Goal: Task Accomplishment & Management: Complete application form

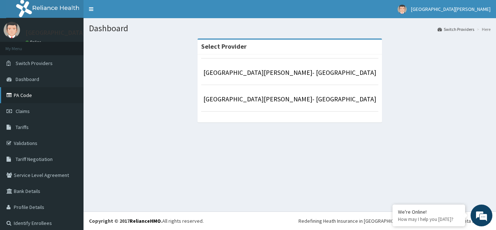
click at [33, 97] on link "PA Code" at bounding box center [41, 95] width 83 height 16
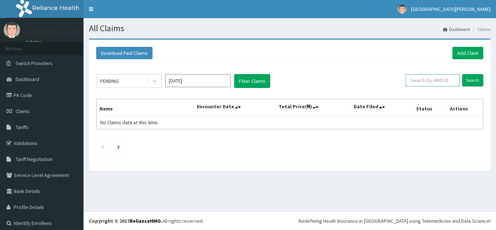
click at [426, 81] on input "text" at bounding box center [432, 80] width 54 height 12
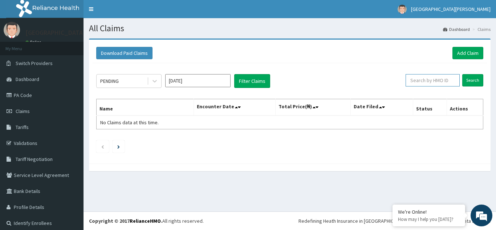
paste input "KCS/10127/A"
type input "KCS/10127/A"
click at [469, 83] on input "Search" at bounding box center [472, 80] width 21 height 12
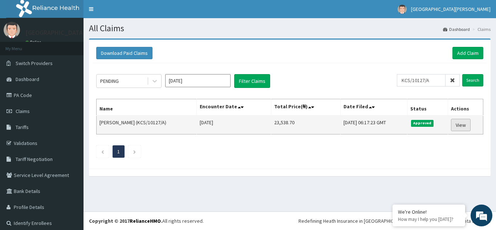
click at [460, 125] on link "View" at bounding box center [461, 125] width 20 height 12
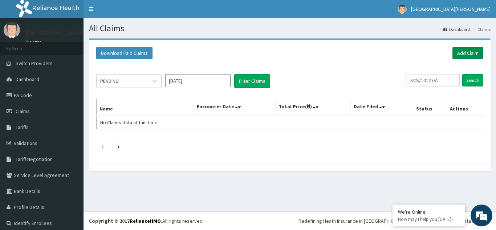
click at [463, 51] on link "Add Claim" at bounding box center [467, 53] width 31 height 12
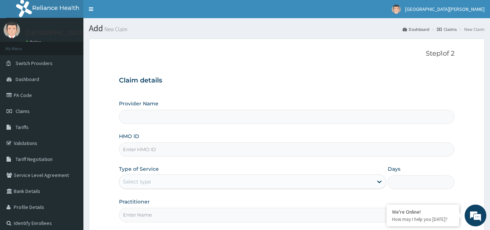
click at [131, 149] on input "HMO ID" at bounding box center [287, 149] width 336 height 14
type input "[GEOGRAPHIC_DATA][PERSON_NAME]- [GEOGRAPHIC_DATA]"
paste input "KCS/10127/A"
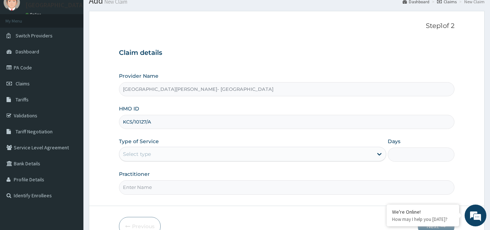
scroll to position [69, 0]
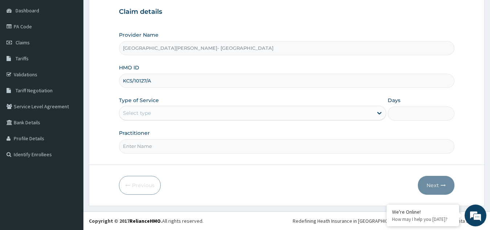
type input "KCS/10127/A"
click at [140, 113] on div "Select type" at bounding box center [137, 112] width 28 height 7
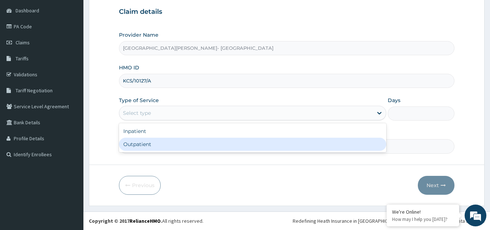
click at [137, 141] on div "Outpatient" at bounding box center [252, 144] width 267 height 13
type input "1"
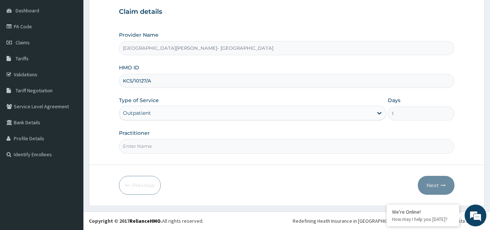
click at [138, 144] on input "Practitioner" at bounding box center [287, 146] width 336 height 14
type input "CON"
click at [436, 187] on button "Next" at bounding box center [436, 185] width 37 height 19
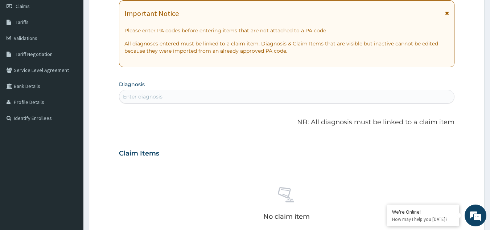
scroll to position [32, 0]
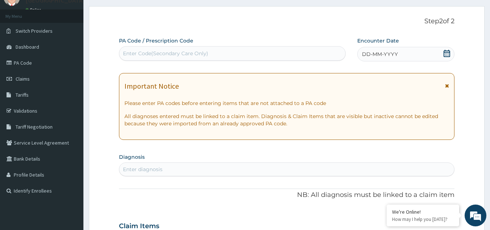
click at [447, 53] on icon at bounding box center [446, 53] width 7 height 7
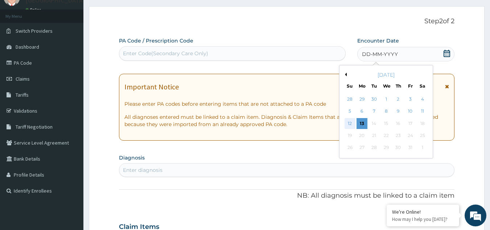
click at [350, 124] on div "12" at bounding box center [350, 123] width 11 height 11
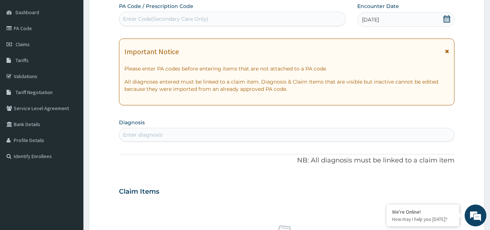
scroll to position [105, 0]
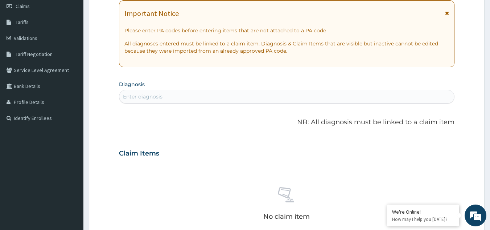
click at [174, 94] on div "Enter diagnosis" at bounding box center [286, 97] width 335 height 12
type input "[MEDICAL_DATA]"
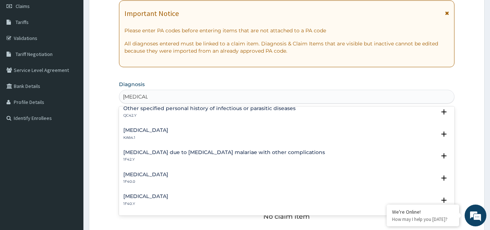
scroll to position [218, 0]
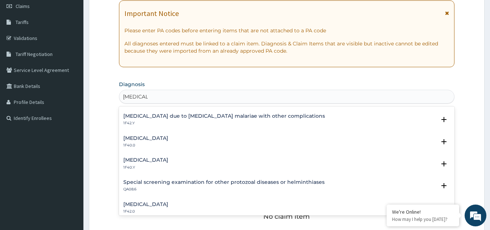
click at [168, 159] on h4 "[MEDICAL_DATA]" at bounding box center [145, 159] width 45 height 5
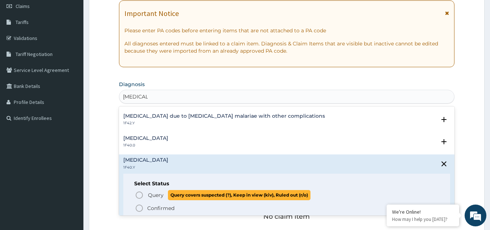
click at [140, 194] on icon "status option query" at bounding box center [139, 195] width 9 height 9
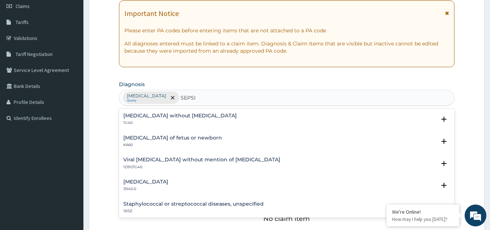
type input "[MEDICAL_DATA]"
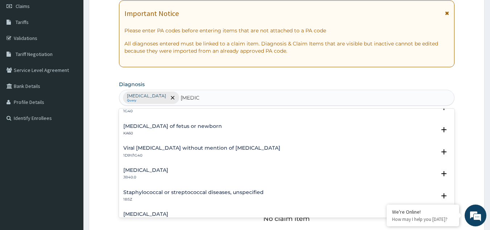
scroll to position [0, 0]
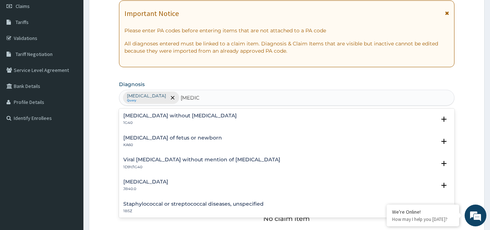
click at [164, 116] on h4 "[MEDICAL_DATA] without [MEDICAL_DATA]" at bounding box center [180, 115] width 114 height 5
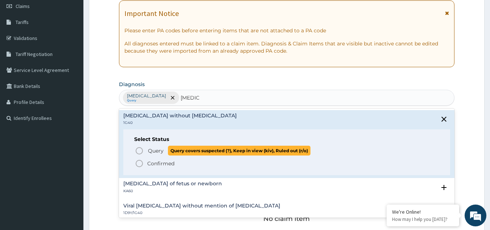
click at [140, 149] on icon "status option query" at bounding box center [139, 150] width 9 height 9
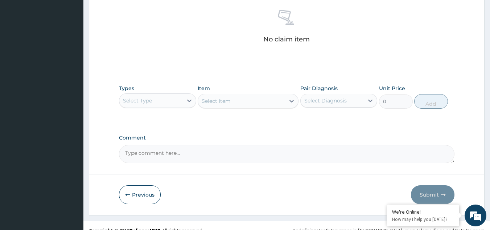
scroll to position [286, 0]
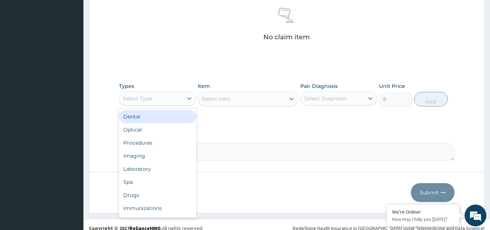
click at [173, 97] on div "Select Type" at bounding box center [151, 99] width 64 height 12
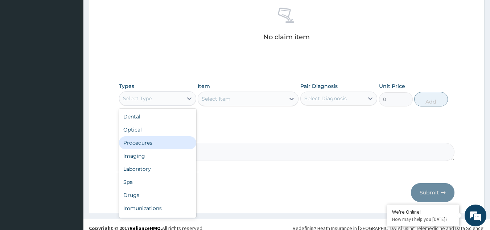
click at [160, 142] on div "Procedures" at bounding box center [157, 142] width 77 height 13
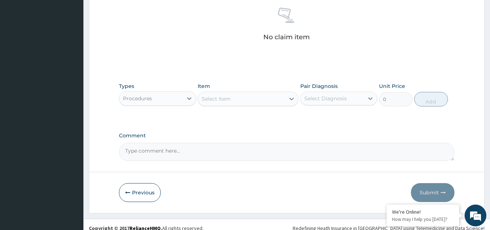
click at [262, 101] on div "Select Item" at bounding box center [241, 99] width 87 height 12
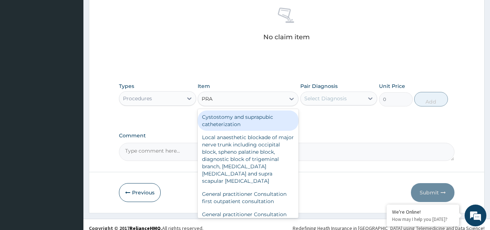
type input "PRAC"
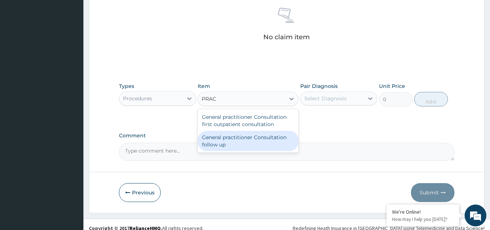
click at [257, 138] on div "General practitioner Consultation follow up" at bounding box center [248, 141] width 101 height 20
type input "2365"
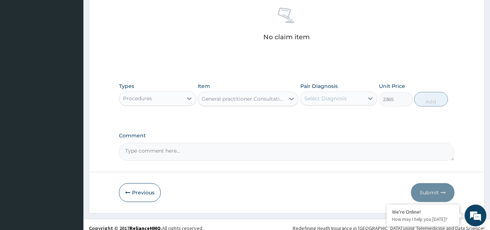
click at [333, 100] on div "Select Diagnosis" at bounding box center [325, 98] width 42 height 7
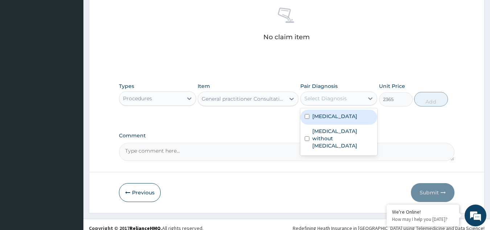
click at [329, 120] on label "[MEDICAL_DATA]" at bounding box center [334, 115] width 45 height 7
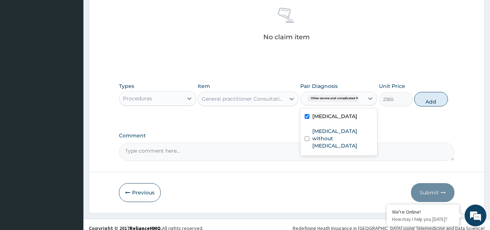
checkbox input "true"
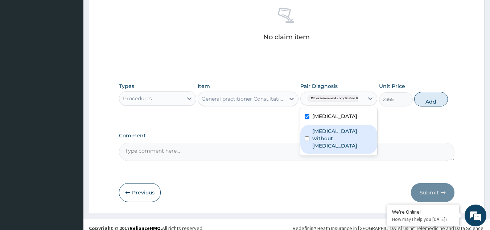
click at [329, 149] on label "[MEDICAL_DATA] without [MEDICAL_DATA]" at bounding box center [342, 138] width 61 height 22
checkbox input "true"
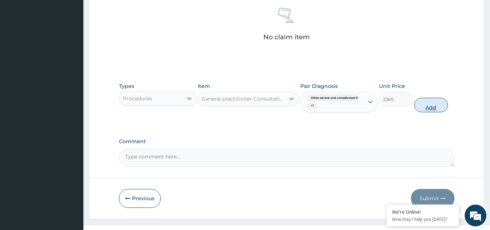
click at [427, 107] on button "Add" at bounding box center [431, 105] width 34 height 15
type input "0"
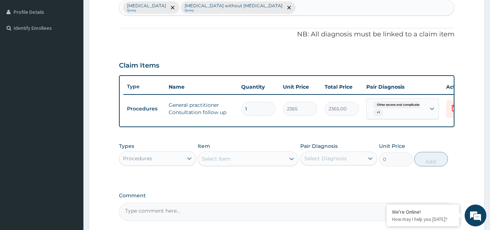
type input "2"
type input "4730.00"
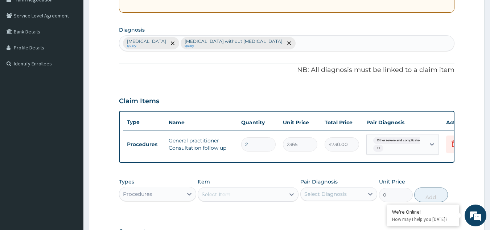
scroll to position [122, 0]
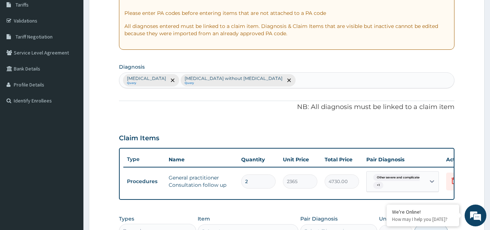
type input "2"
click at [368, 78] on div "[MEDICAL_DATA] Query [MEDICAL_DATA] without [MEDICAL_DATA] Query" at bounding box center [286, 80] width 335 height 15
type input "P"
click at [250, 183] on input "2" at bounding box center [258, 181] width 34 height 14
type input "0.00"
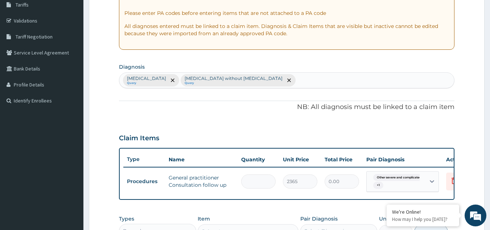
type input "1"
type input "2365.00"
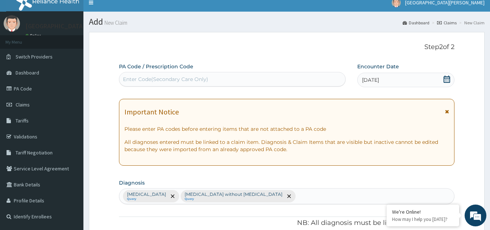
scroll to position [0, 0]
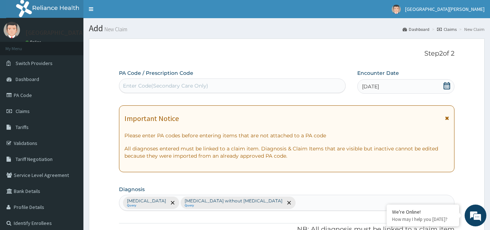
type input "1"
click at [163, 87] on div "Enter Code(Secondary Care Only)" at bounding box center [165, 85] width 85 height 7
paste input "PA/D96EC0"
type input "PA/D96EC0"
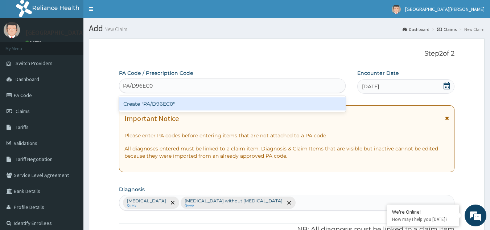
click at [168, 102] on div "Create "PA/D96EC0"" at bounding box center [232, 103] width 227 height 13
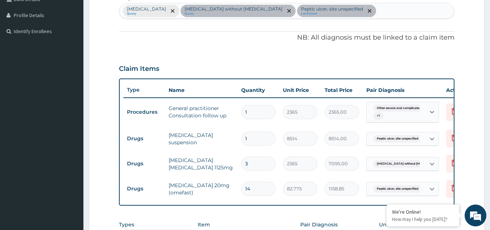
scroll to position [156, 0]
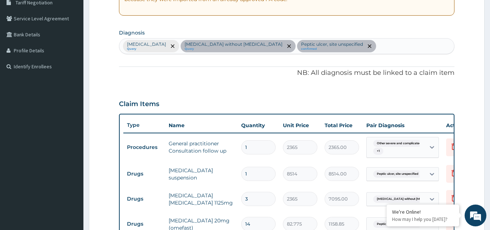
click at [443, 47] on div "[MEDICAL_DATA] Query [MEDICAL_DATA] without [MEDICAL_DATA] Query [MEDICAL_DATA]…" at bounding box center [286, 45] width 335 height 15
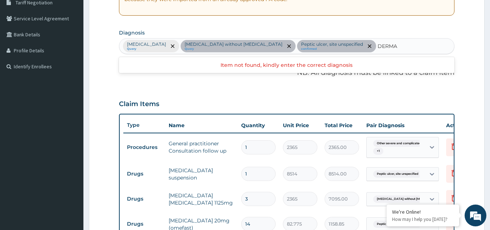
type input "DERMAT"
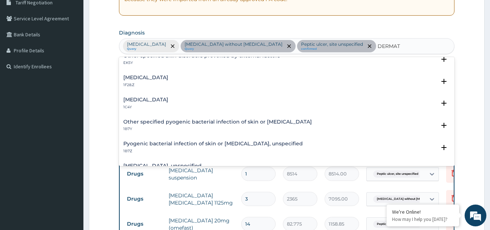
scroll to position [109, 0]
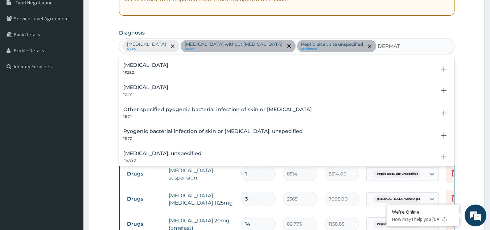
click at [152, 68] on h4 "[MEDICAL_DATA]" at bounding box center [145, 64] width 45 height 5
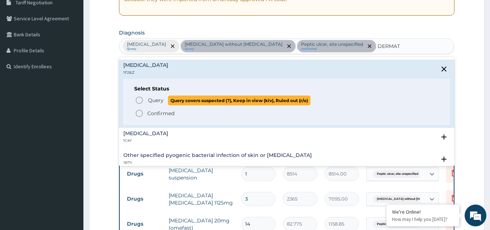
click at [139, 105] on icon "status option query" at bounding box center [139, 100] width 9 height 9
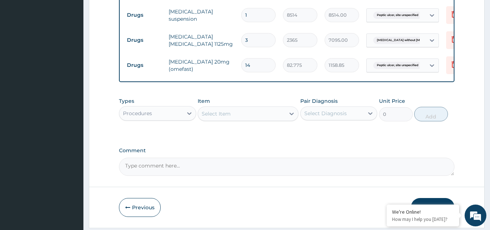
scroll to position [338, 0]
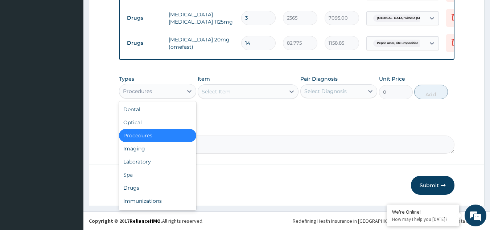
click at [161, 97] on div "Procedures" at bounding box center [151, 91] width 64 height 12
click at [150, 168] on div "Laboratory" at bounding box center [157, 161] width 77 height 13
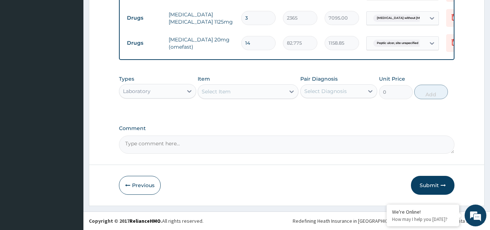
click at [226, 95] on div "Select Item" at bounding box center [216, 91] width 29 height 7
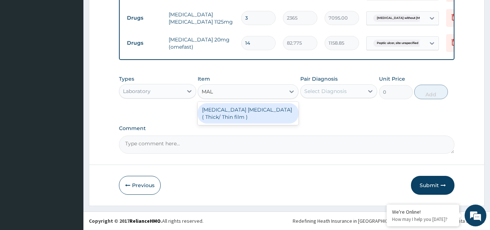
type input "MALA"
click at [232, 123] on div "[MEDICAL_DATA] [MEDICAL_DATA] ( Thick/ Thin film )" at bounding box center [248, 113] width 101 height 20
type input "1800"
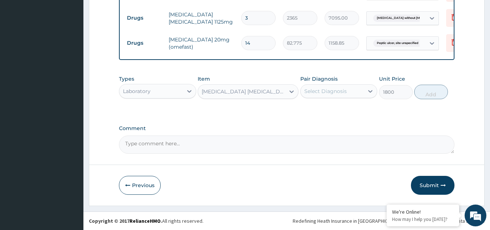
click at [332, 95] on div "Select Diagnosis" at bounding box center [325, 90] width 42 height 7
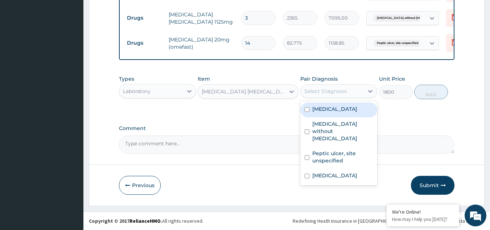
click at [340, 112] on label "[MEDICAL_DATA]" at bounding box center [334, 108] width 45 height 7
checkbox input "true"
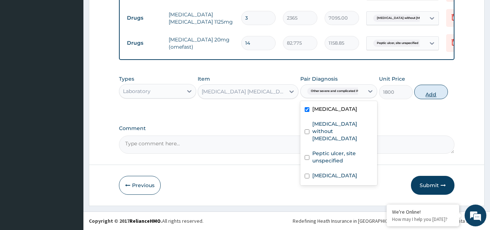
click at [430, 99] on button "Add" at bounding box center [431, 92] width 34 height 15
type input "0"
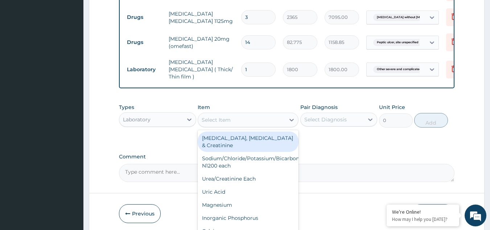
click at [237, 126] on div "Select Item" at bounding box center [241, 120] width 87 height 12
type input "C"
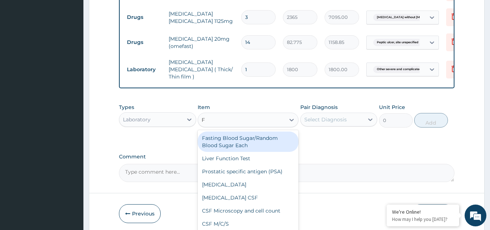
type input "FU"
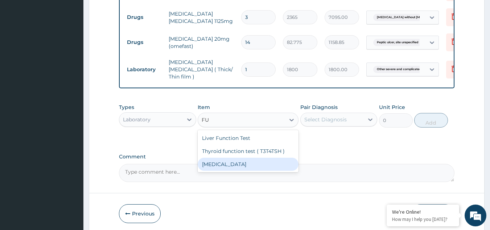
click at [237, 171] on div "[MEDICAL_DATA]" at bounding box center [248, 163] width 101 height 13
type input "4500"
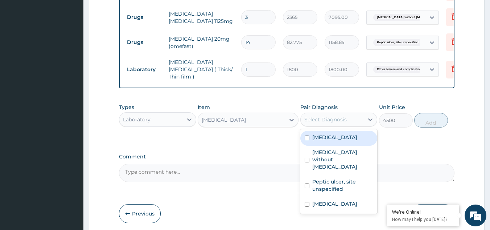
click at [328, 123] on div "Select Diagnosis" at bounding box center [325, 119] width 42 height 7
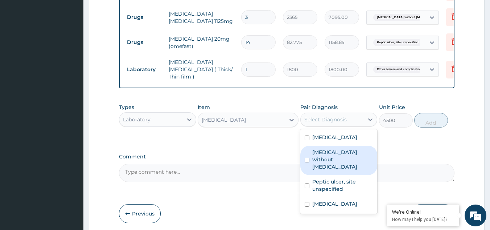
click at [331, 170] on label "[MEDICAL_DATA] without [MEDICAL_DATA]" at bounding box center [342, 159] width 61 height 22
checkbox input "true"
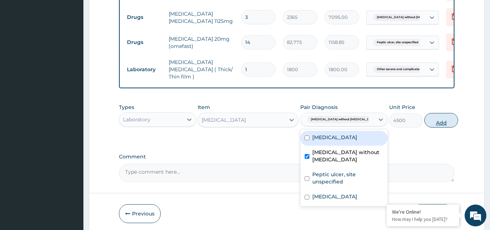
click at [433, 127] on button "Add" at bounding box center [442, 120] width 34 height 15
type input "0"
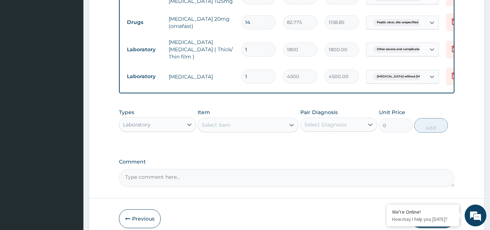
scroll to position [374, 0]
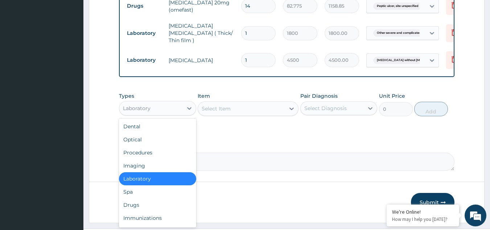
click at [165, 114] on div "Laboratory" at bounding box center [151, 108] width 64 height 12
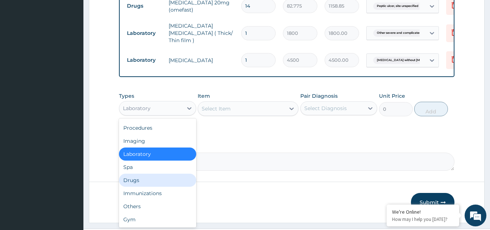
click at [147, 187] on div "Drugs" at bounding box center [157, 179] width 77 height 13
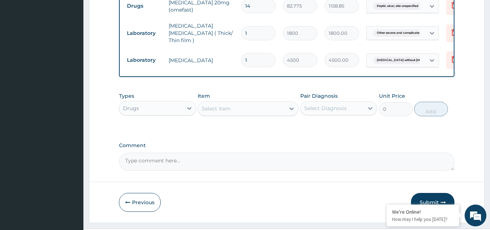
click at [232, 114] on div "Select Item" at bounding box center [241, 109] width 87 height 12
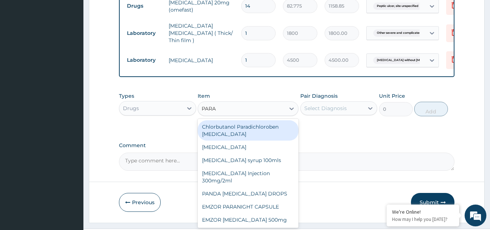
type input "PARAC"
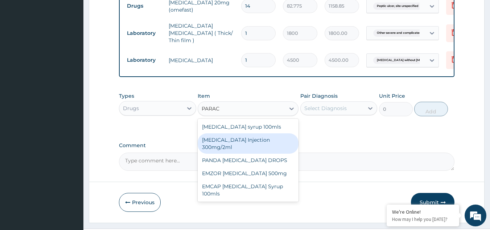
click at [235, 153] on div "[MEDICAL_DATA] Injection 300mg/2ml" at bounding box center [248, 143] width 101 height 20
type input "260.15"
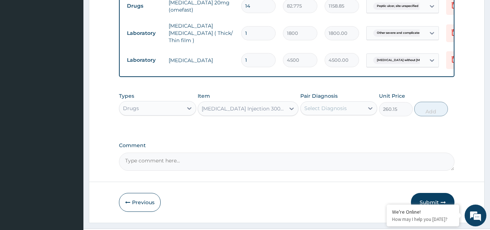
click at [324, 112] on div "Select Diagnosis" at bounding box center [325, 108] width 42 height 7
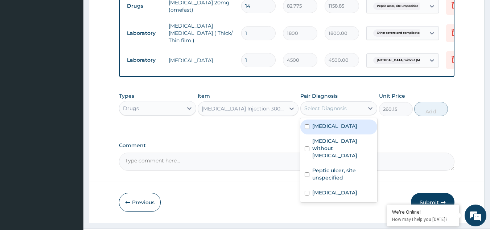
click at [334, 130] on label "[MEDICAL_DATA]" at bounding box center [334, 125] width 45 height 7
checkbox input "true"
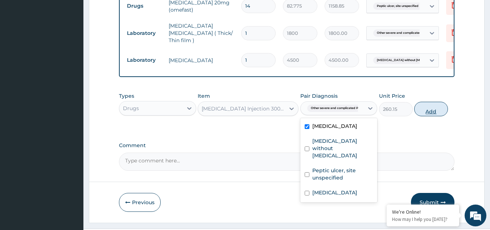
click at [426, 116] on button "Add" at bounding box center [431, 109] width 34 height 15
type input "0"
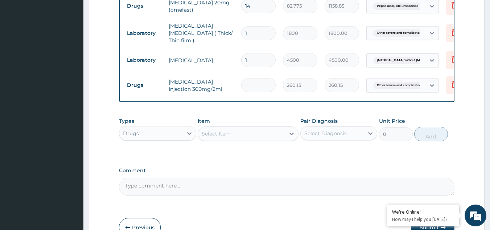
type input "0.00"
type input "2"
type input "520.30"
type input "2"
click at [269, 139] on div "Select Item" at bounding box center [241, 134] width 87 height 12
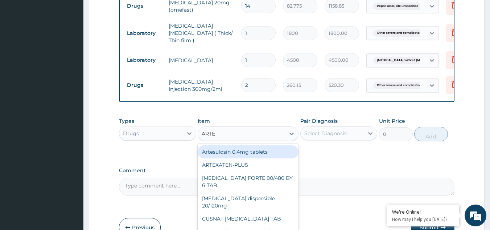
type input "ARTEM"
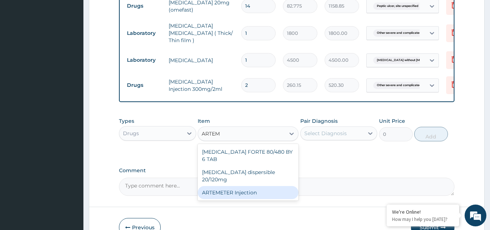
click at [266, 196] on div "ARTEMETER Injection" at bounding box center [248, 192] width 101 height 13
type input "946"
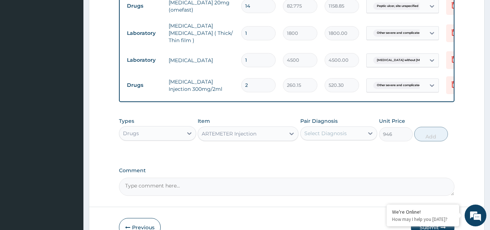
click at [341, 137] on div "Select Diagnosis" at bounding box center [325, 133] width 42 height 7
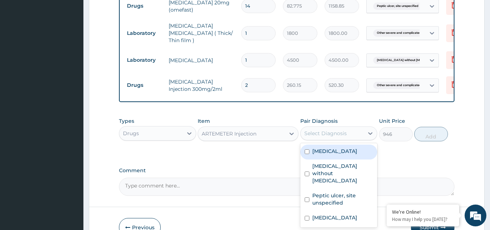
click at [337, 155] on label "[MEDICAL_DATA]" at bounding box center [334, 150] width 45 height 7
checkbox input "true"
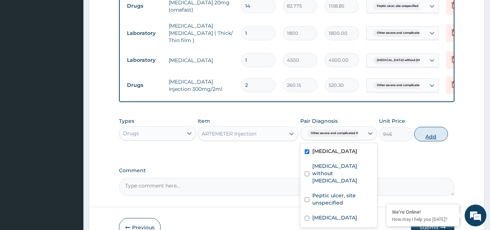
click at [431, 141] on button "Add" at bounding box center [431, 134] width 34 height 15
type input "0"
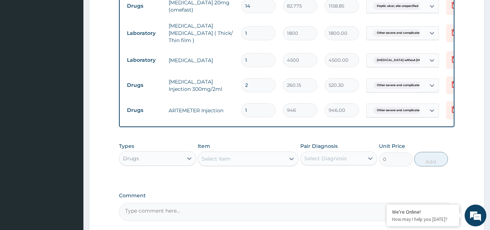
type input "0.00"
type input "6"
type input "5676.00"
type input "6"
click at [250, 164] on div "Select Item" at bounding box center [241, 159] width 87 height 12
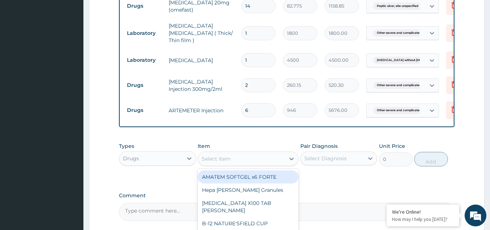
type input "C"
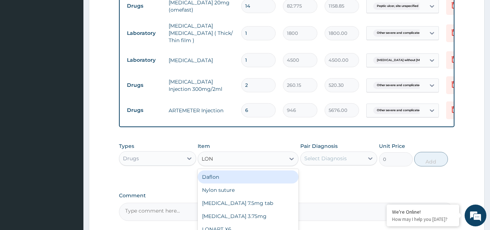
type input "[PERSON_NAME]"
click at [241, 183] on div "LONART X6" at bounding box center [248, 176] width 101 height 13
type input "473"
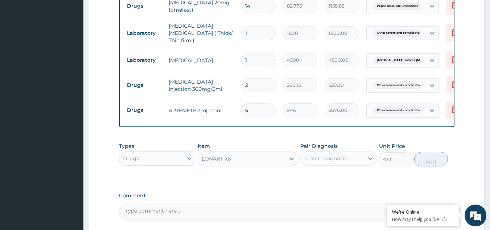
click at [331, 162] on div "Select Diagnosis" at bounding box center [325, 158] width 42 height 7
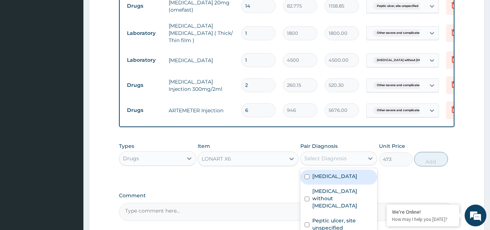
click at [343, 180] on label "[MEDICAL_DATA]" at bounding box center [334, 175] width 45 height 7
checkbox input "true"
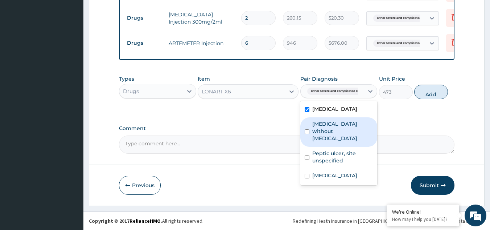
scroll to position [447, 0]
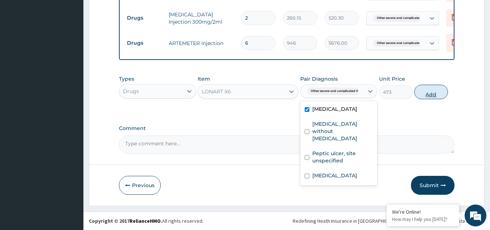
click at [430, 99] on button "Add" at bounding box center [431, 92] width 34 height 15
type input "0"
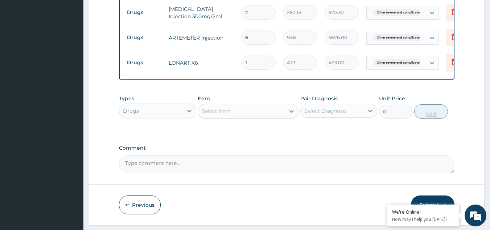
type input "0.00"
type input "6"
type input "2838.00"
type input "6"
click at [249, 117] on div "Select Item" at bounding box center [241, 111] width 87 height 12
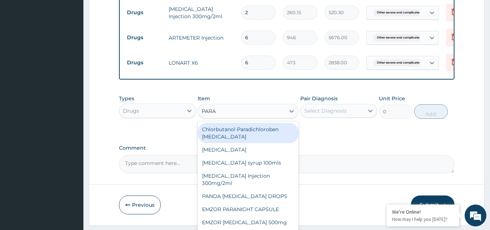
type input "PARAC"
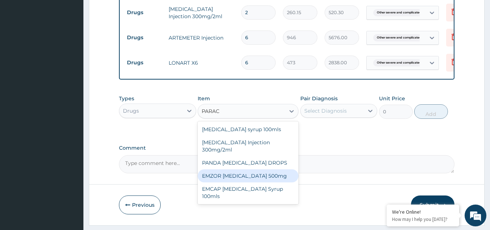
click at [255, 182] on div "EMZOR [MEDICAL_DATA] 500mg" at bounding box center [248, 175] width 101 height 13
type input "23.65"
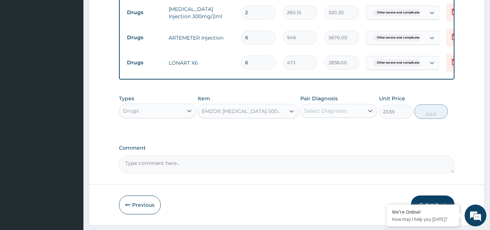
click at [330, 114] on div "Select Diagnosis" at bounding box center [325, 110] width 42 height 7
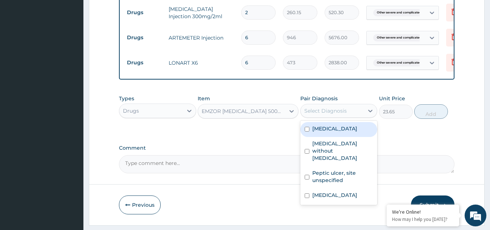
click at [329, 132] on label "[MEDICAL_DATA]" at bounding box center [334, 128] width 45 height 7
checkbox input "true"
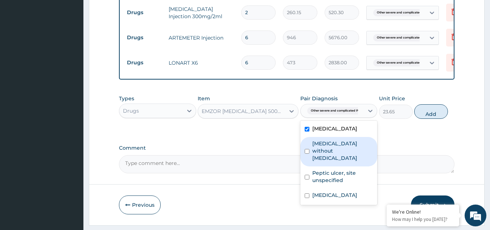
click at [334, 161] on label "[MEDICAL_DATA] without [MEDICAL_DATA]" at bounding box center [342, 151] width 61 height 22
checkbox input "true"
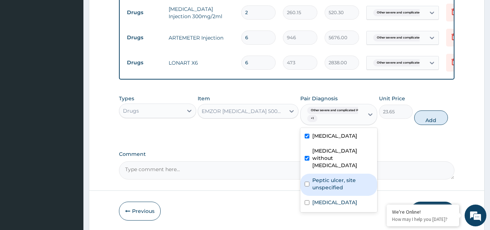
click at [332, 203] on div "[MEDICAL_DATA] [MEDICAL_DATA] without [MEDICAL_DATA] [MEDICAL_DATA], site unspe…" at bounding box center [338, 170] width 77 height 84
click at [329, 191] on label "Peptic ulcer, site unspecified" at bounding box center [342, 183] width 61 height 15
checkbox input "true"
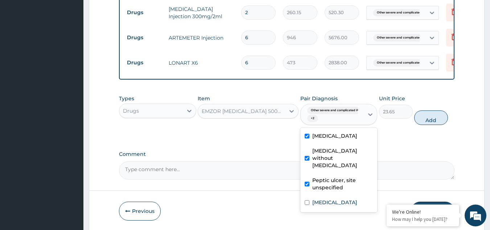
click at [335, 169] on label "[MEDICAL_DATA] without [MEDICAL_DATA]" at bounding box center [342, 158] width 61 height 22
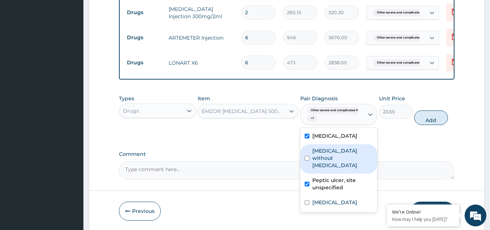
click at [337, 169] on label "[MEDICAL_DATA] without [MEDICAL_DATA]" at bounding box center [342, 158] width 61 height 22
checkbox input "true"
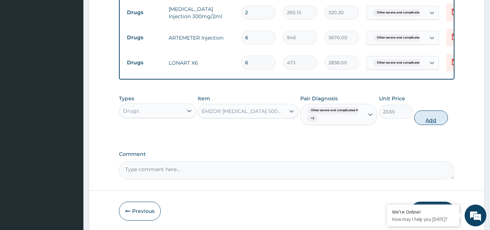
click at [429, 125] on button "Add" at bounding box center [431, 117] width 34 height 15
type input "0"
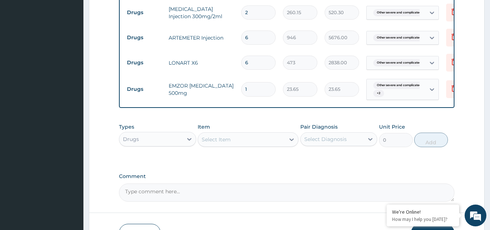
type input "18"
type input "425.70"
type input "18"
click at [255, 145] on div "Select Item" at bounding box center [241, 140] width 87 height 12
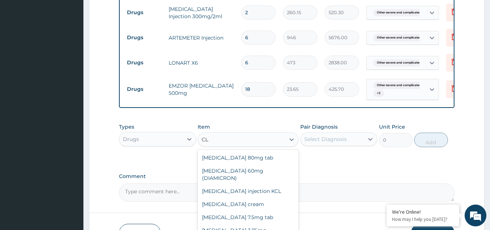
type input "C"
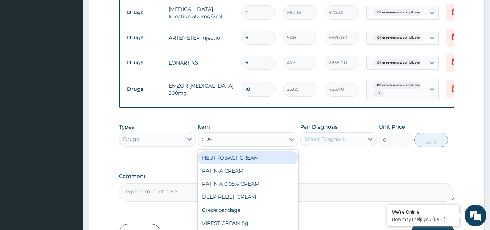
type input "CREA"
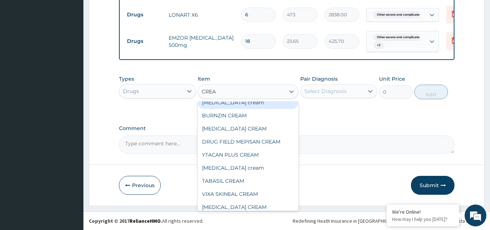
scroll to position [510, 0]
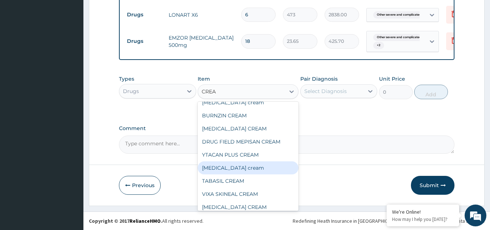
click at [232, 168] on div "[MEDICAL_DATA] cream" at bounding box center [248, 167] width 101 height 13
type input "1300.75"
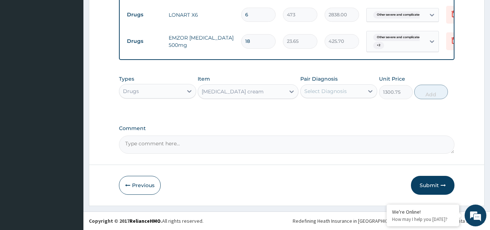
click at [331, 93] on div "Select Diagnosis" at bounding box center [325, 90] width 42 height 7
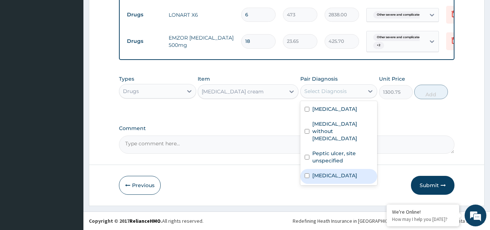
click at [333, 179] on label "[MEDICAL_DATA]" at bounding box center [334, 175] width 45 height 7
checkbox input "true"
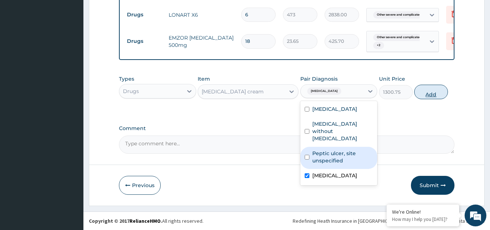
click at [430, 95] on button "Add" at bounding box center [431, 92] width 34 height 15
type input "0"
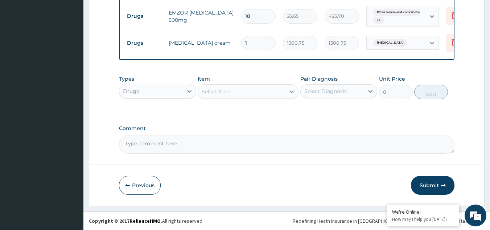
scroll to position [535, 0]
click at [428, 185] on button "Submit" at bounding box center [433, 185] width 44 height 19
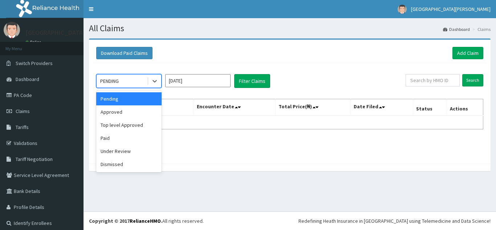
click at [129, 102] on div "Pending" at bounding box center [128, 98] width 65 height 13
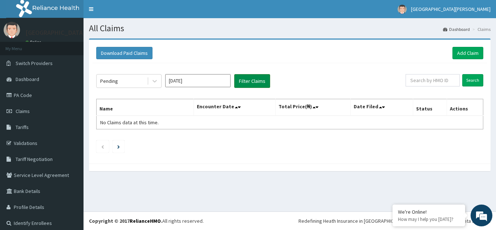
click at [251, 80] on button "Filter Claims" at bounding box center [252, 81] width 36 height 14
click at [415, 79] on input "text" at bounding box center [432, 80] width 54 height 12
paste input "KCS/10127/A"
type input "KCS/10127/A"
click at [470, 82] on input "Search" at bounding box center [472, 80] width 21 height 12
